Goal: Task Accomplishment & Management: Use online tool/utility

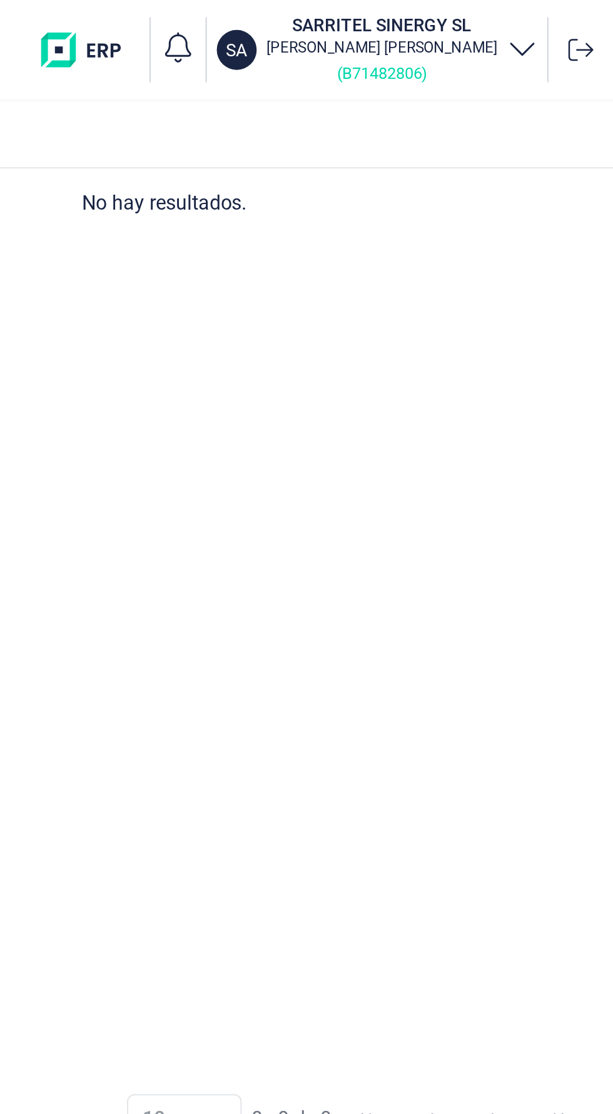
click at [554, 29] on p "( B71482806 )" at bounding box center [497, 36] width 116 height 15
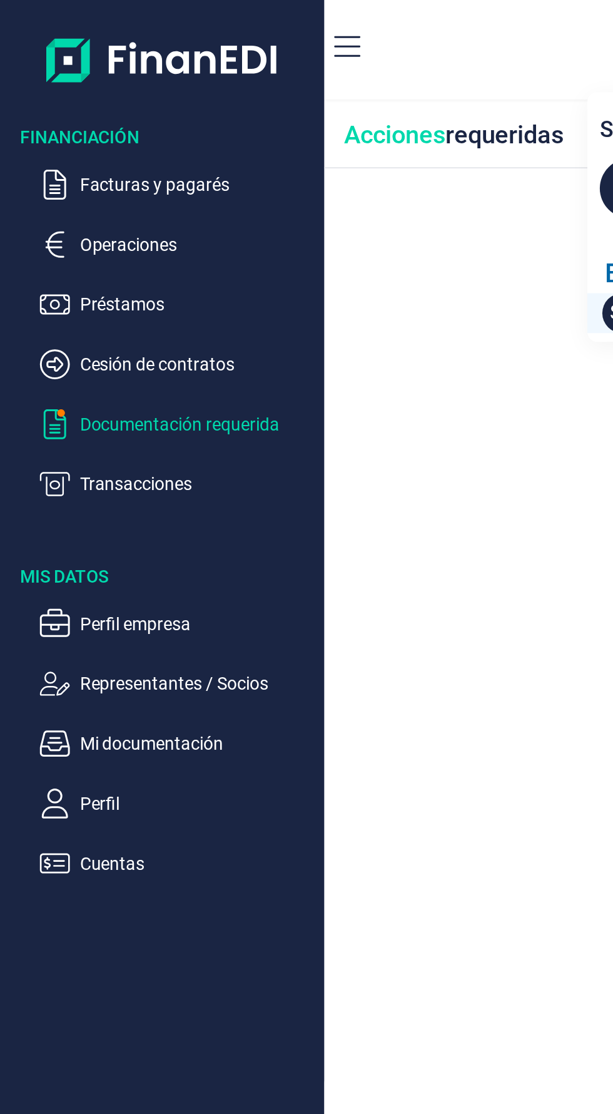
click at [120, 212] on p "Documentación requerida" at bounding box center [99, 212] width 118 height 15
click at [31, 206] on span "button" at bounding box center [31, 207] width 4 height 4
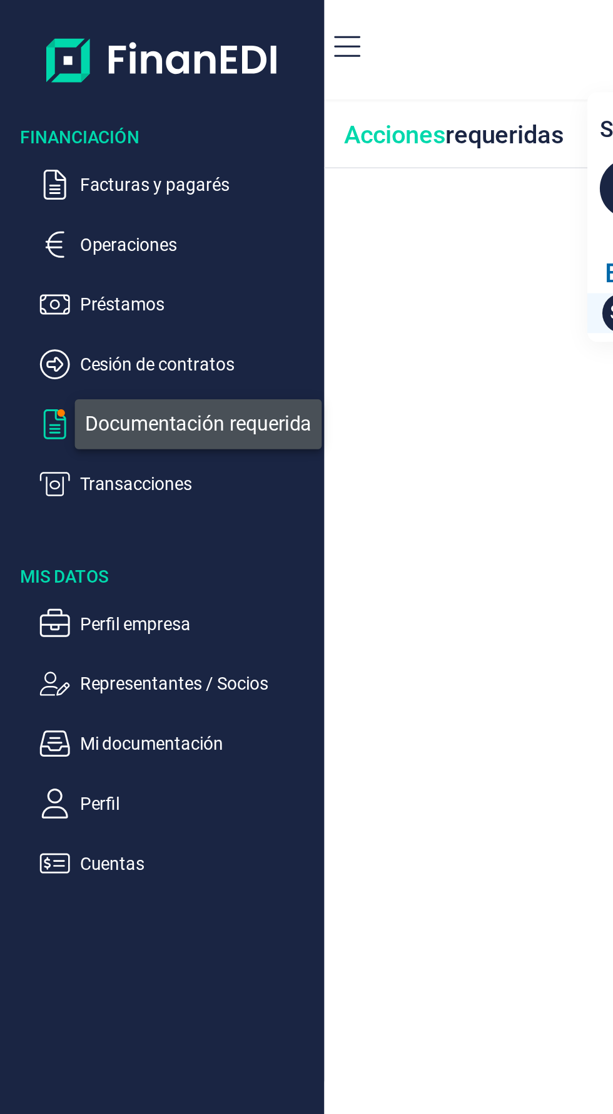
click at [199, 56] on div "Acciones requeridas" at bounding box center [388, 67] width 451 height 33
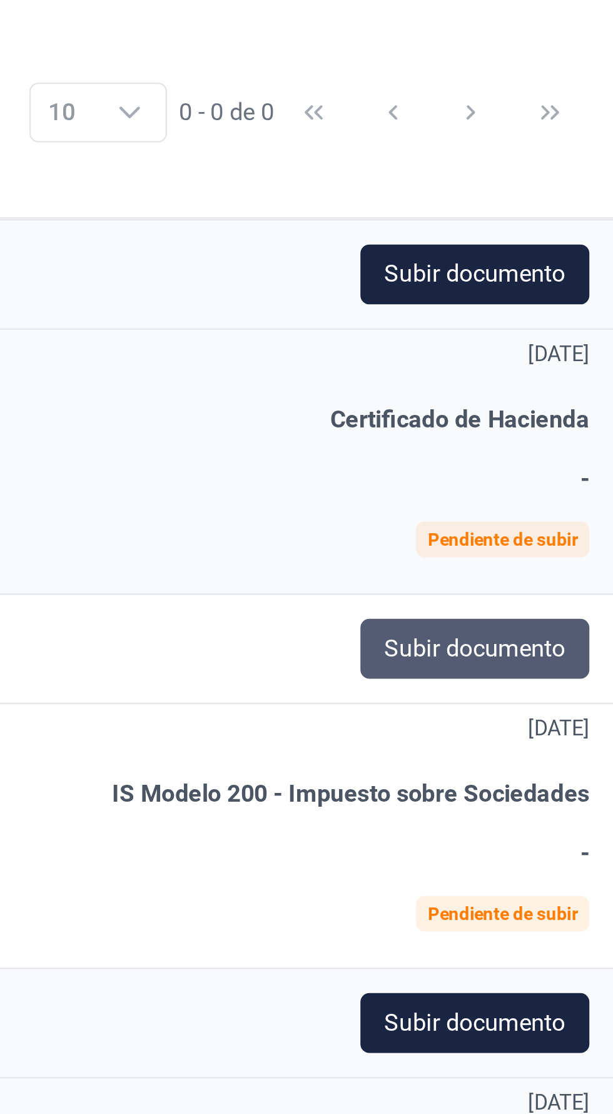
click at [579, 786] on span "Subir documento" at bounding box center [556, 785] width 76 height 15
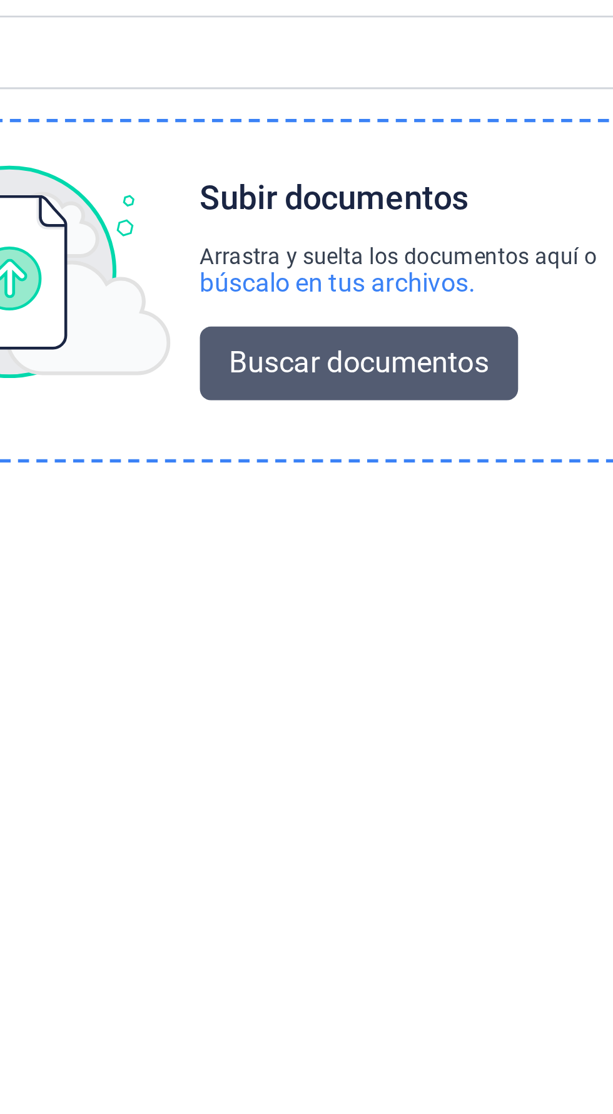
click at [337, 207] on span "Buscar documentos" at bounding box center [341, 201] width 88 height 15
